Goal: Task Accomplishment & Management: Use online tool/utility

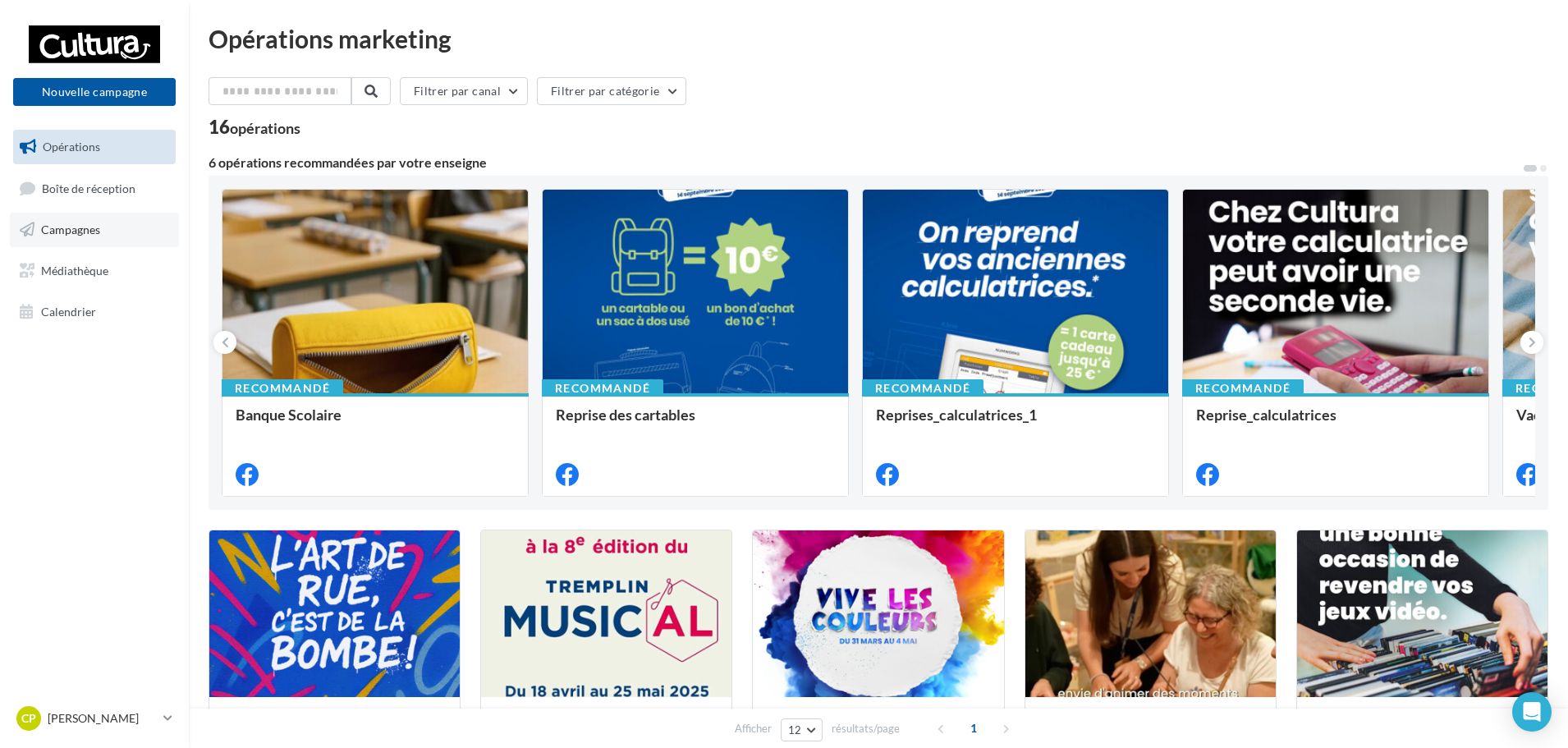
click at [112, 232] on link "Campagnes" at bounding box center [95, 230] width 169 height 35
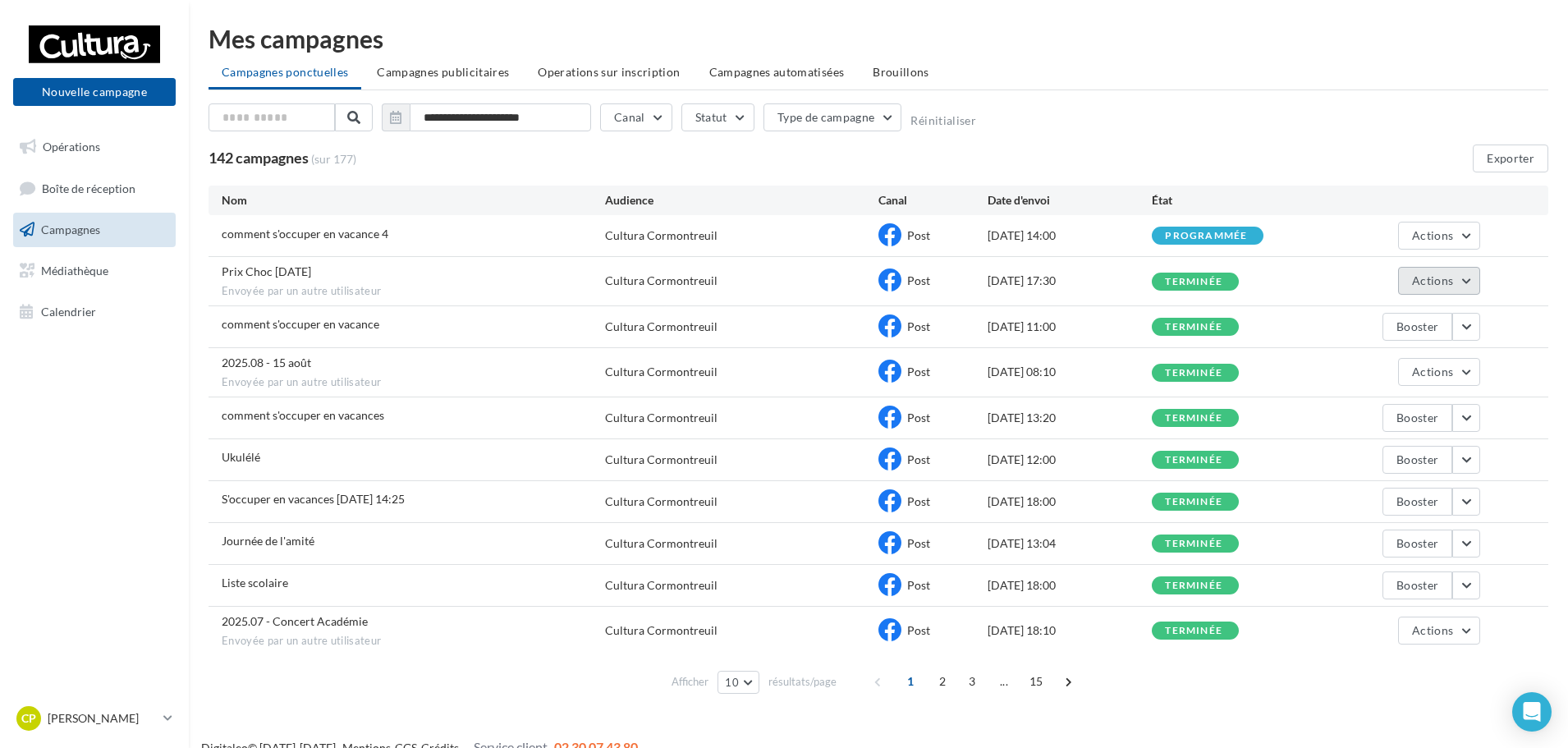
click at [1447, 278] on span "Actions" at bounding box center [1433, 280] width 41 height 14
click at [1391, 324] on button "Voir les résultats" at bounding box center [1398, 319] width 165 height 43
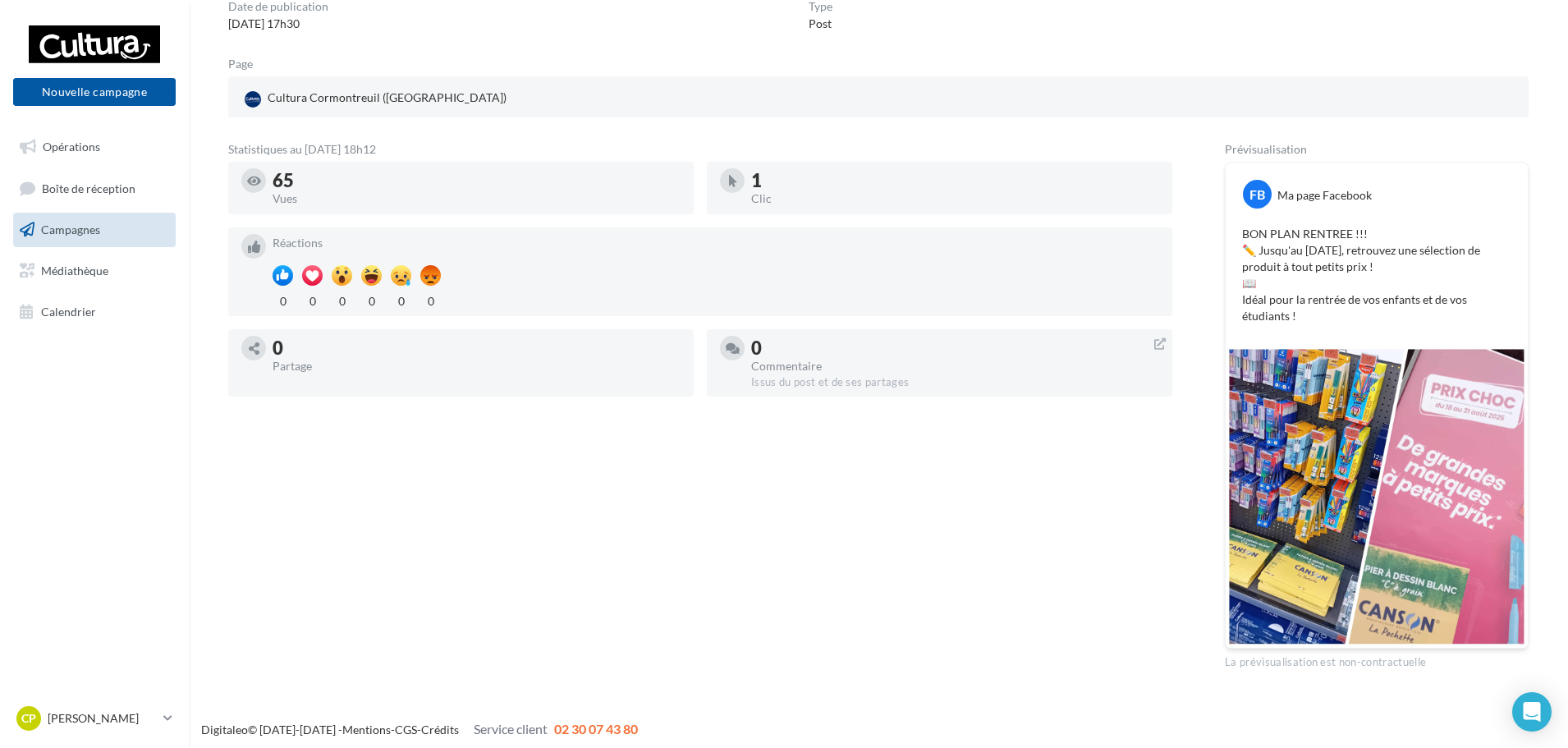
scroll to position [171, 0]
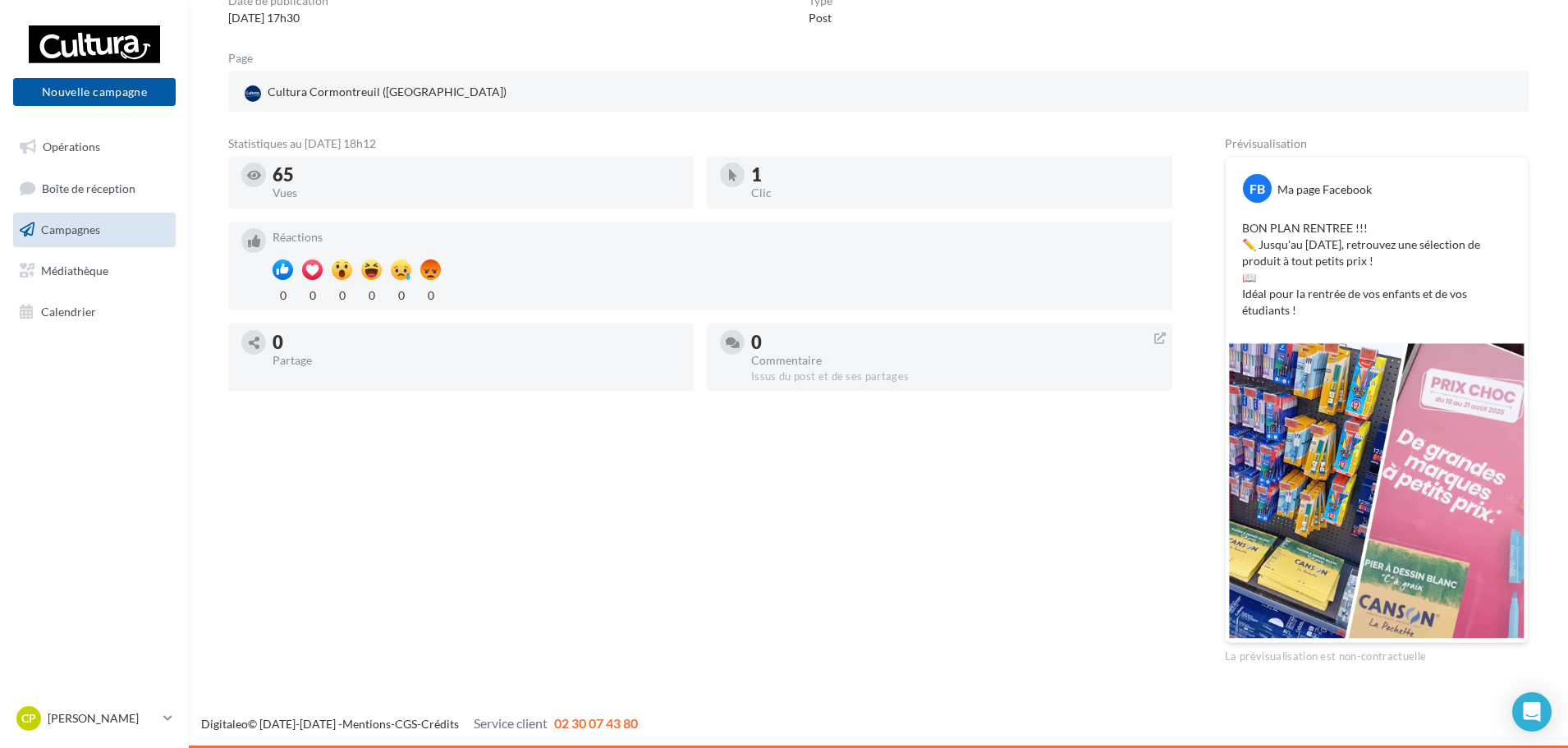
click at [1445, 475] on img at bounding box center [1377, 491] width 302 height 302
click at [1443, 474] on img at bounding box center [1377, 491] width 302 height 302
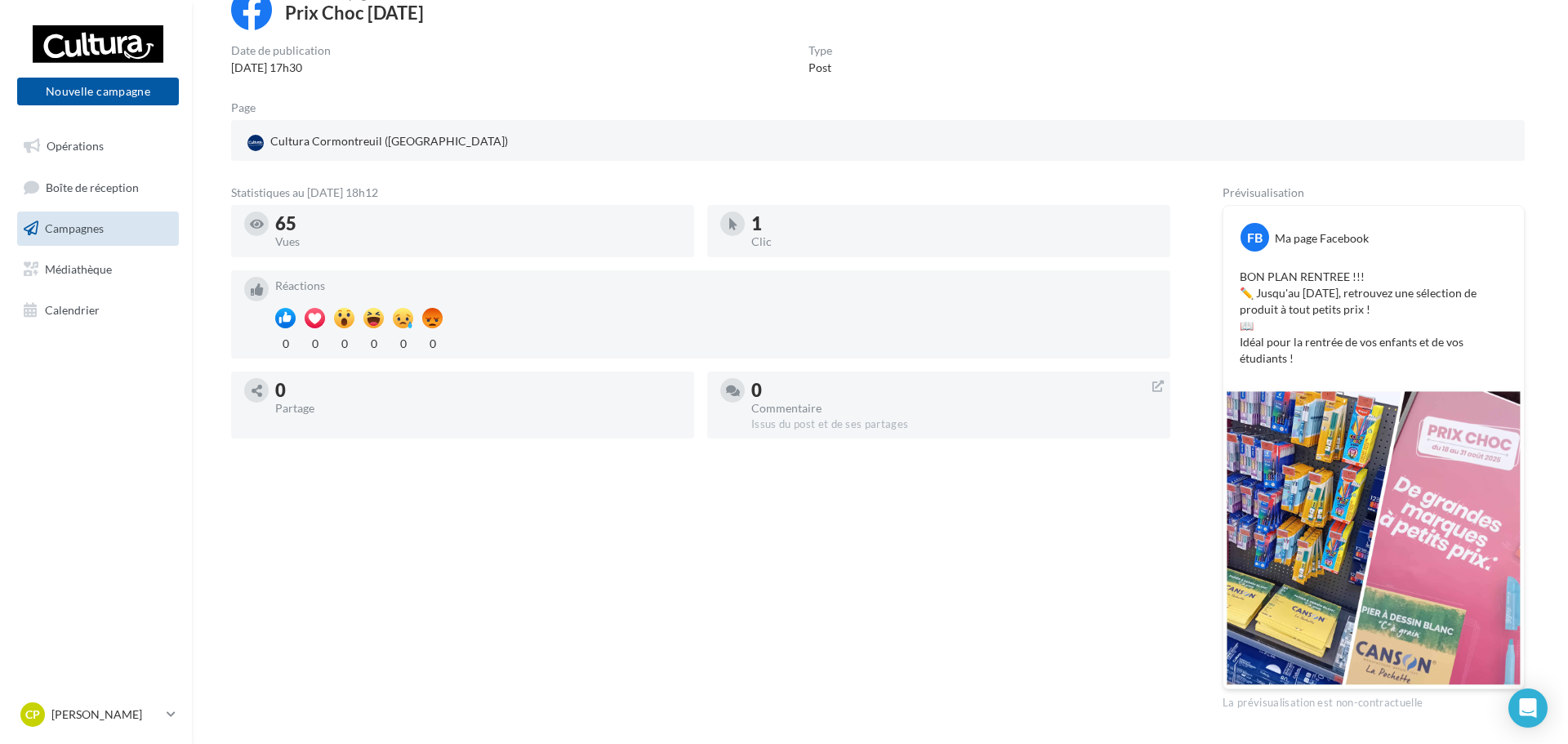
scroll to position [0, 0]
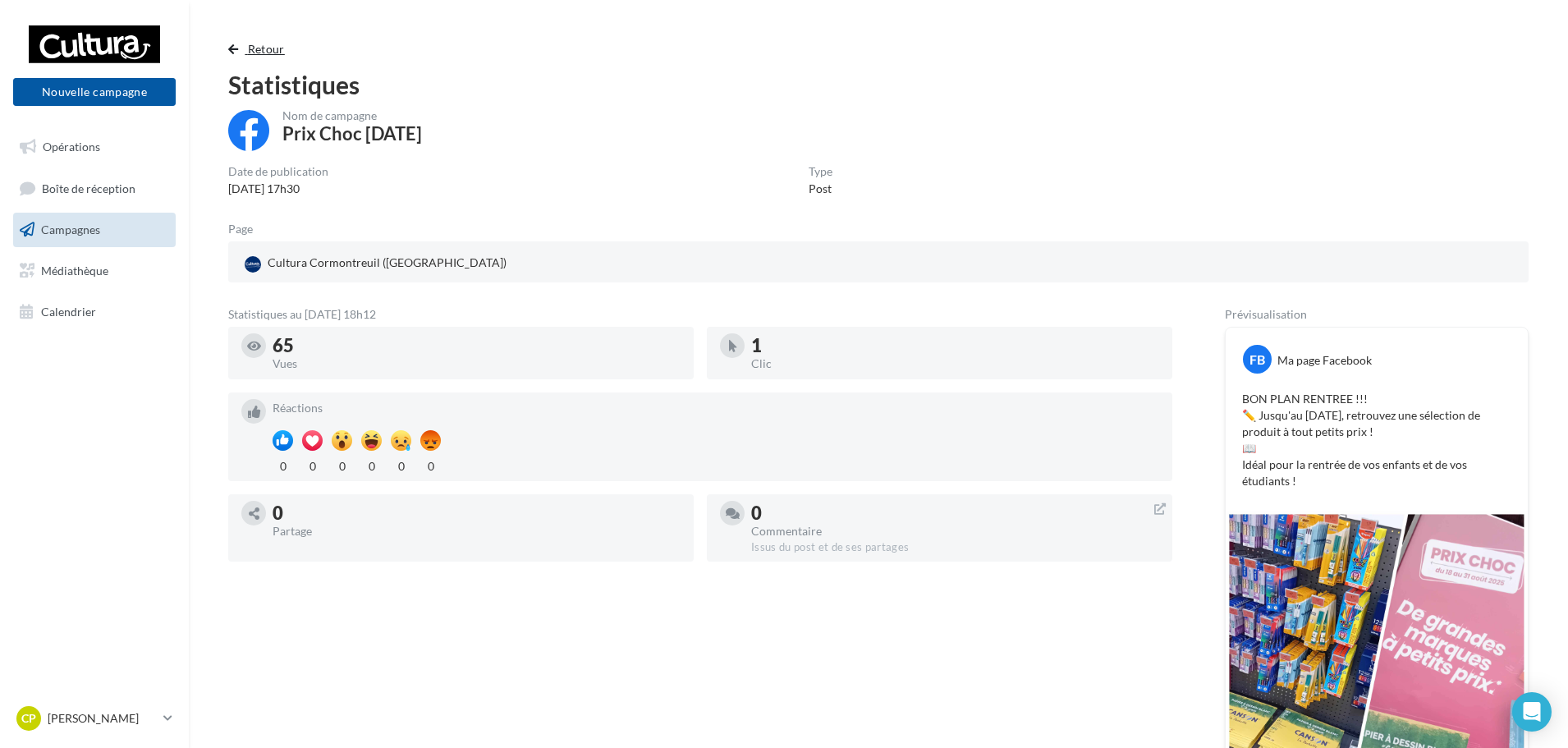
click at [248, 49] on span "Retour" at bounding box center [266, 48] width 37 height 14
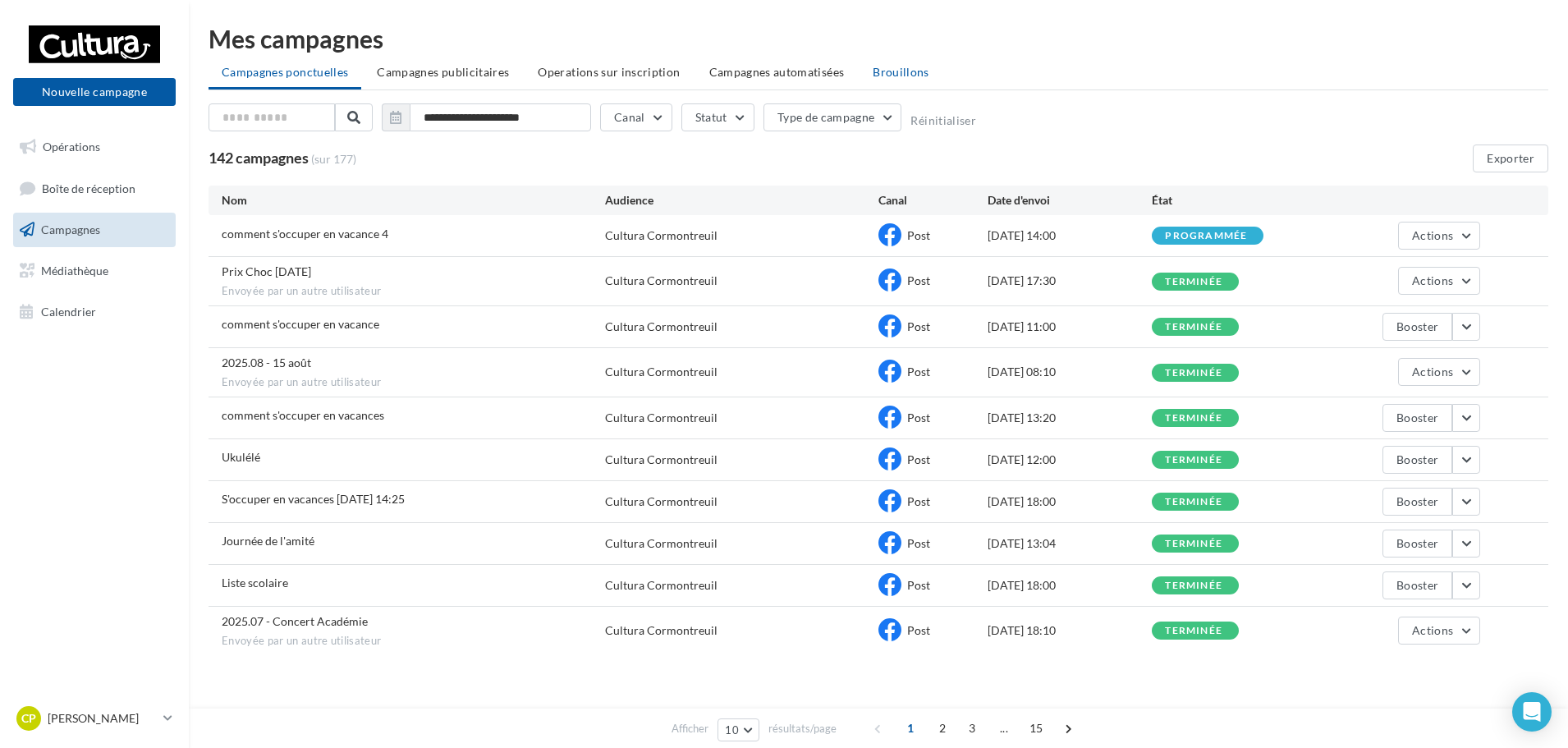
click at [920, 65] on li "Brouillons" at bounding box center [901, 72] width 83 height 30
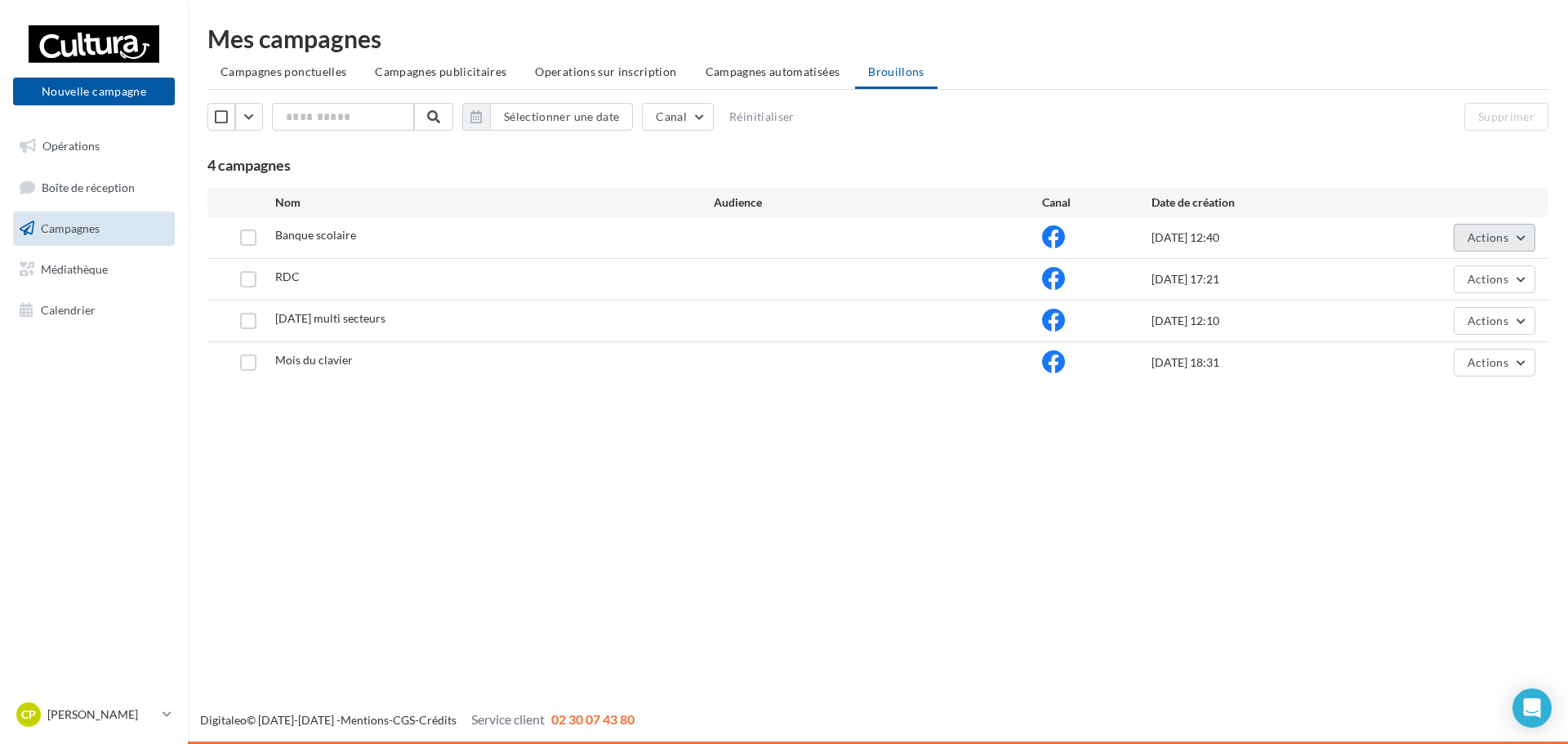
click at [1490, 239] on span "Actions" at bounding box center [1488, 237] width 41 height 14
click at [1469, 308] on button "Renommer" at bounding box center [1453, 318] width 164 height 42
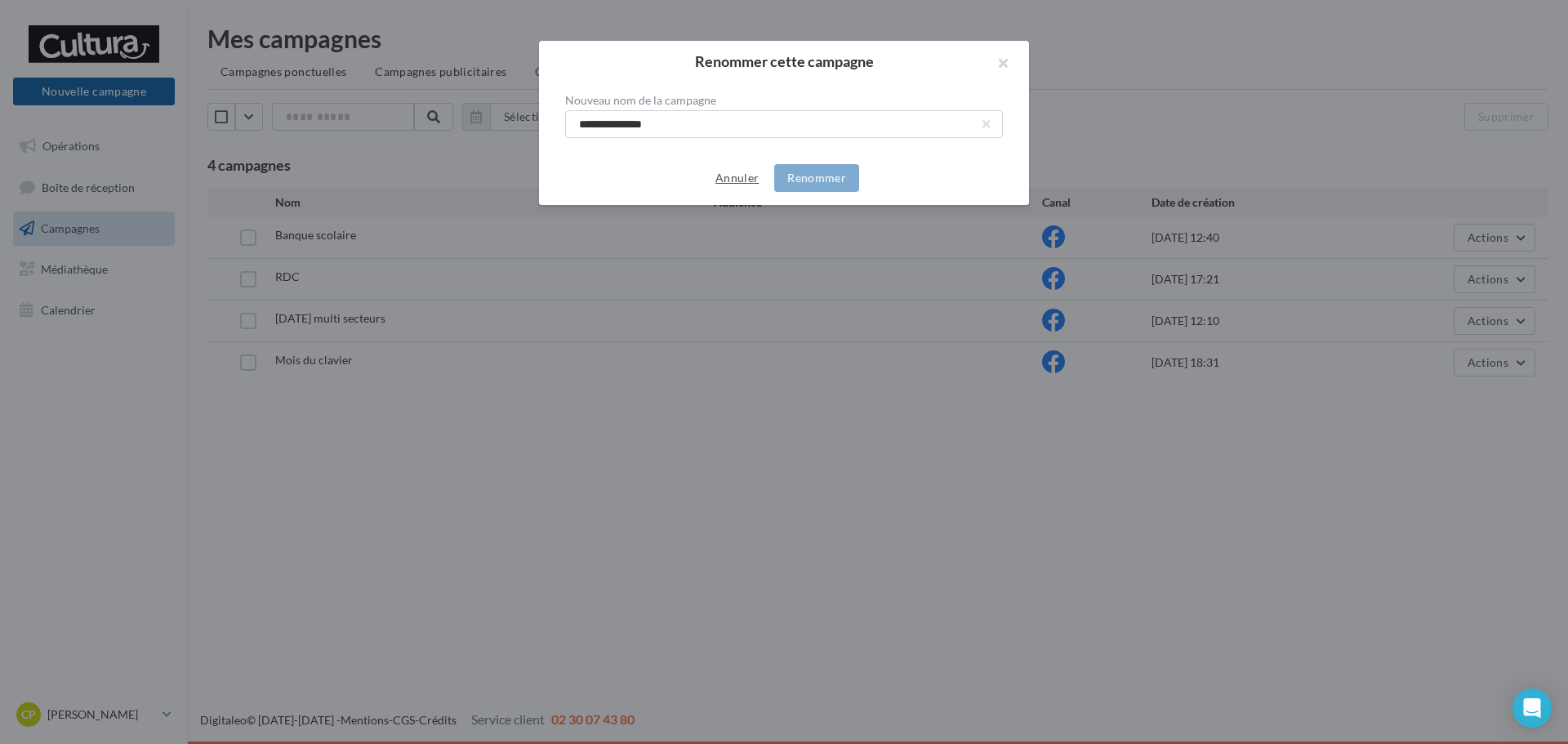
click at [739, 175] on button "Annuler" at bounding box center [737, 178] width 56 height 20
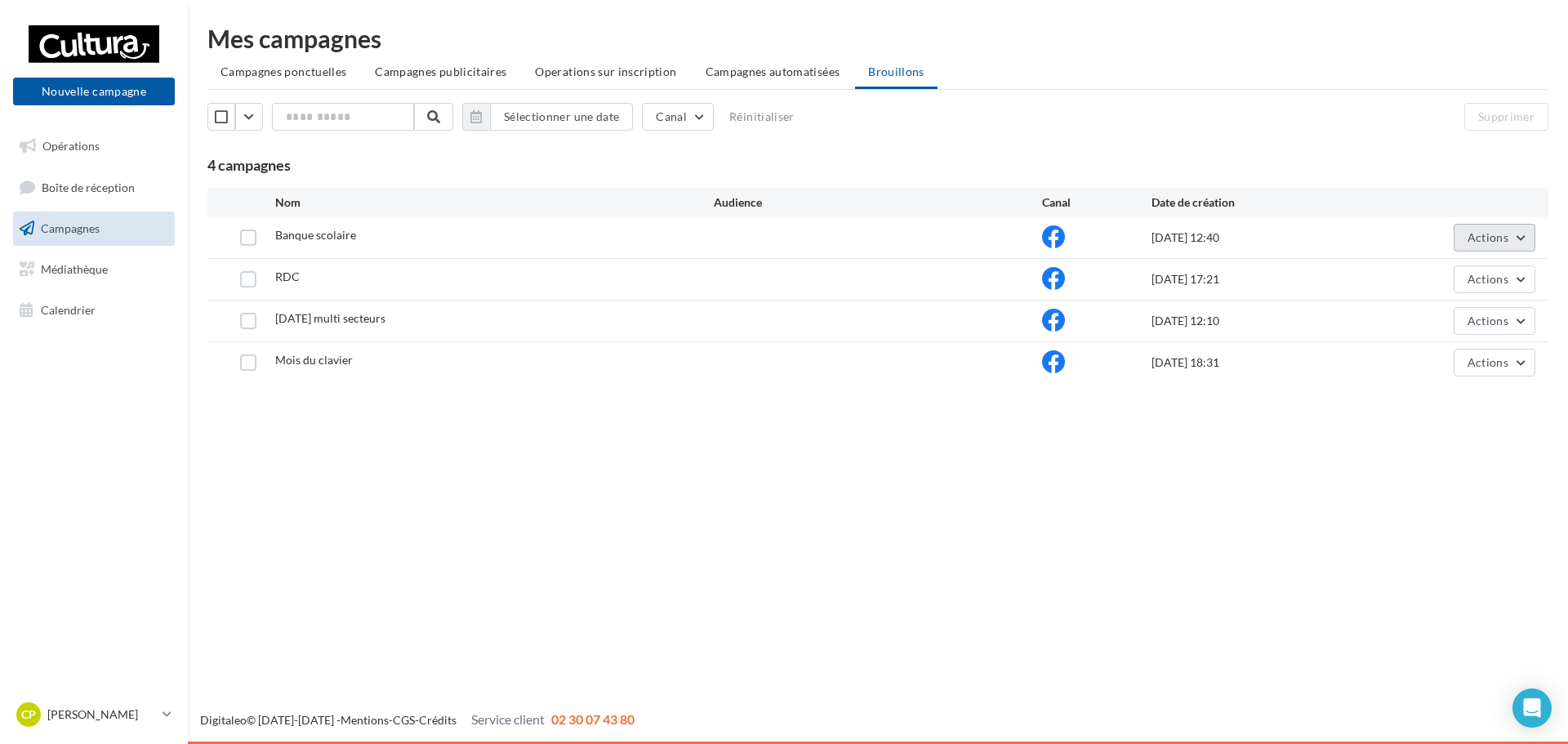
click at [1507, 239] on span "Actions" at bounding box center [1488, 237] width 41 height 14
click at [1434, 287] on button "Editer" at bounding box center [1453, 276] width 164 height 42
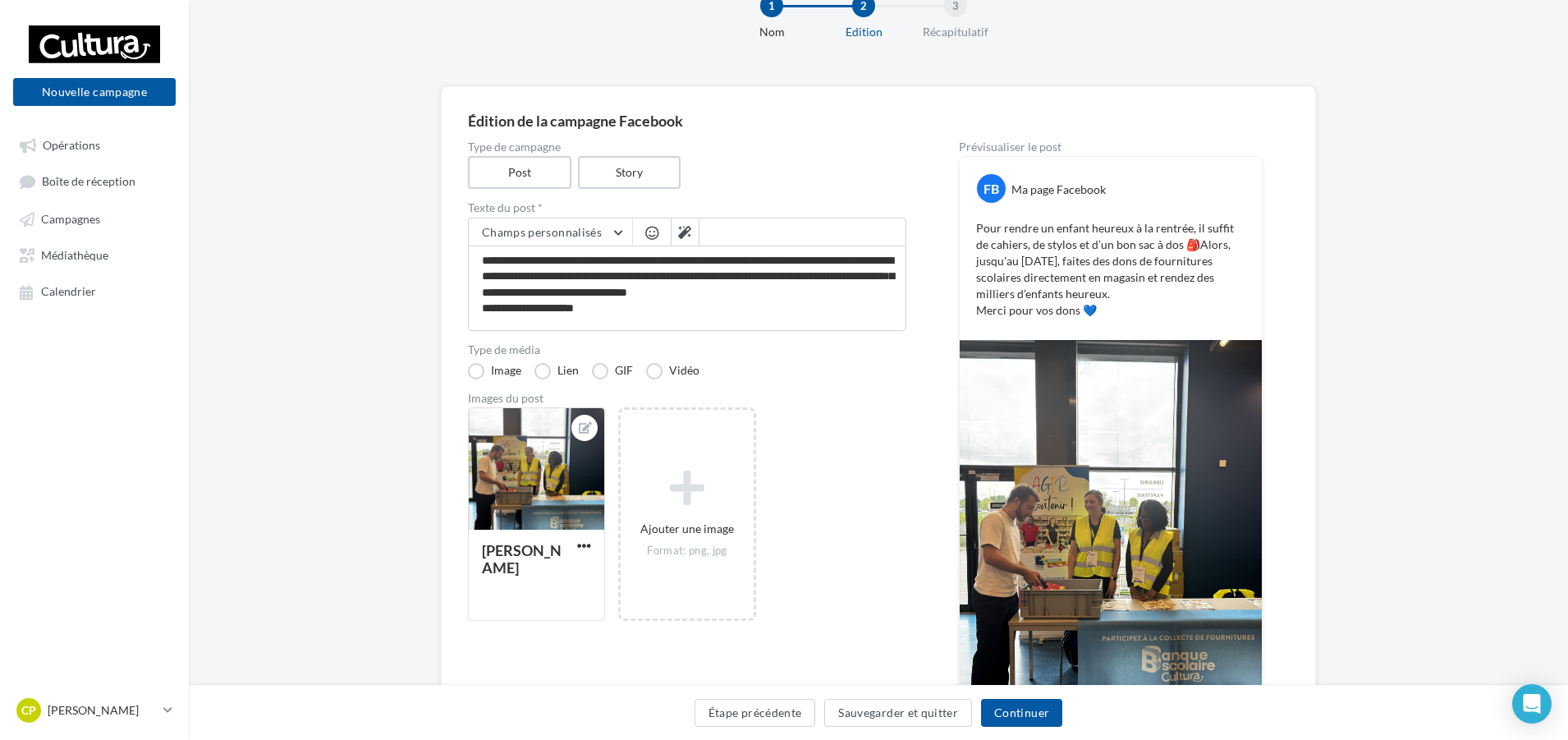
scroll to position [50, 0]
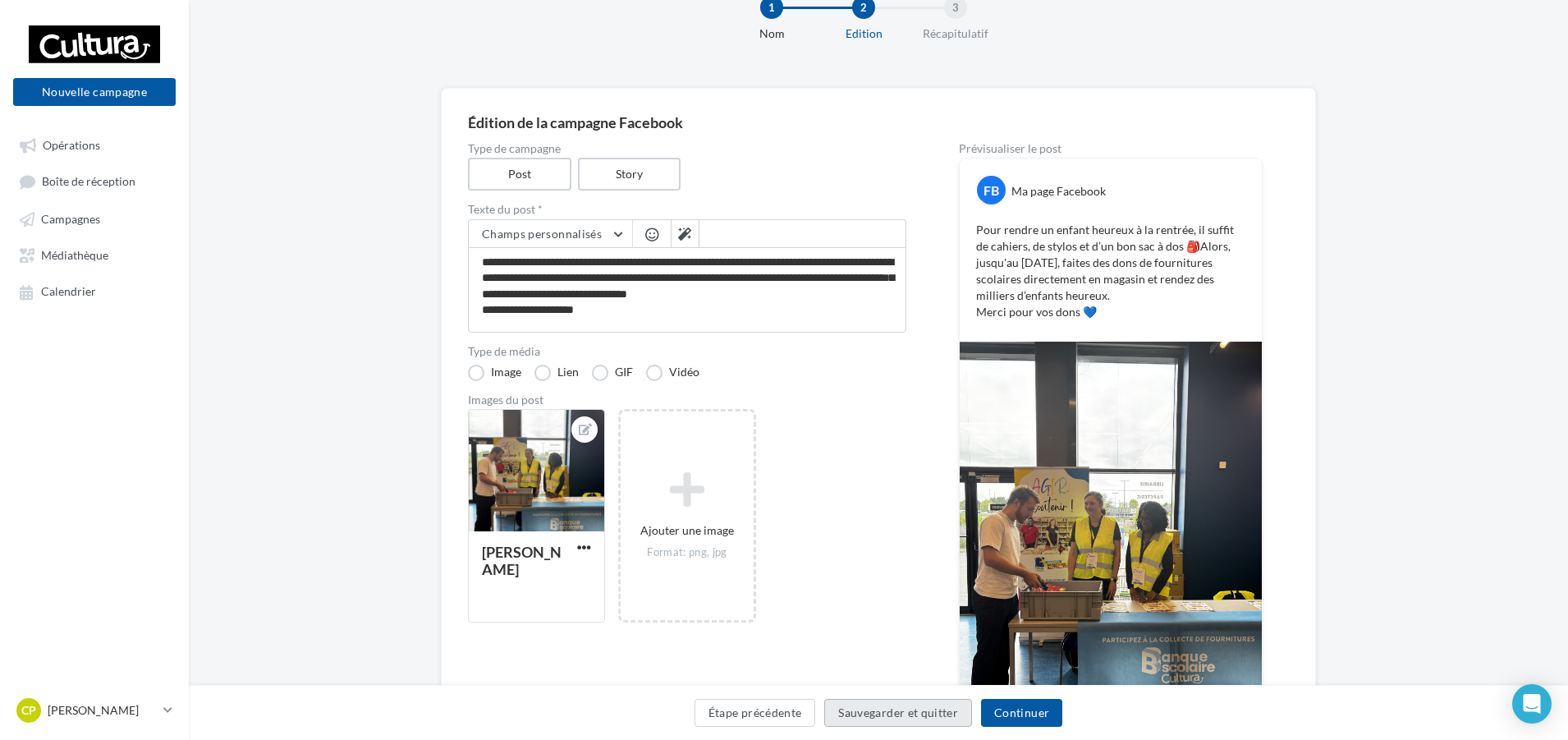
click at [914, 714] on button "Sauvegarder et quitter" at bounding box center [898, 713] width 148 height 28
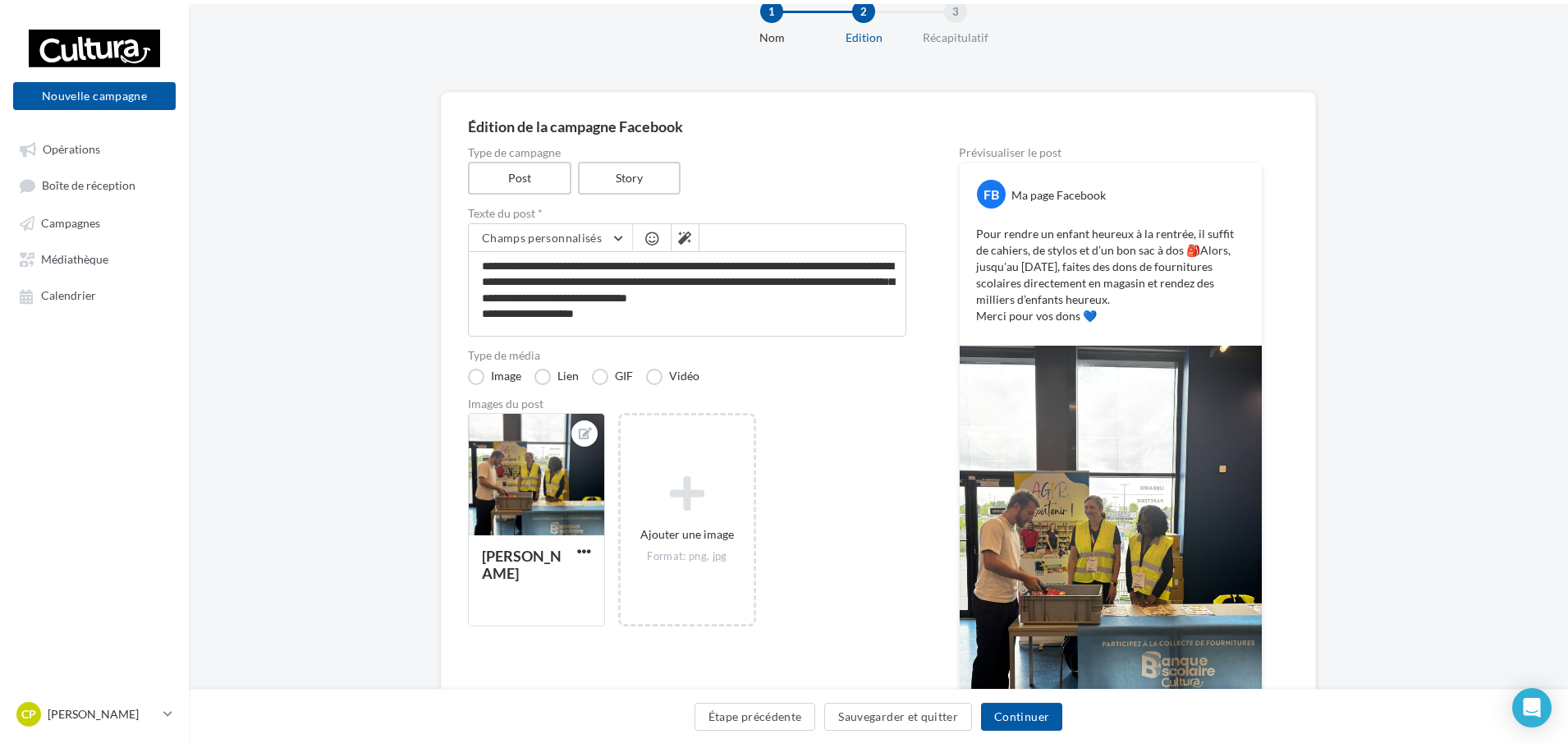
scroll to position [26, 0]
